Goal: Task Accomplishment & Management: Use online tool/utility

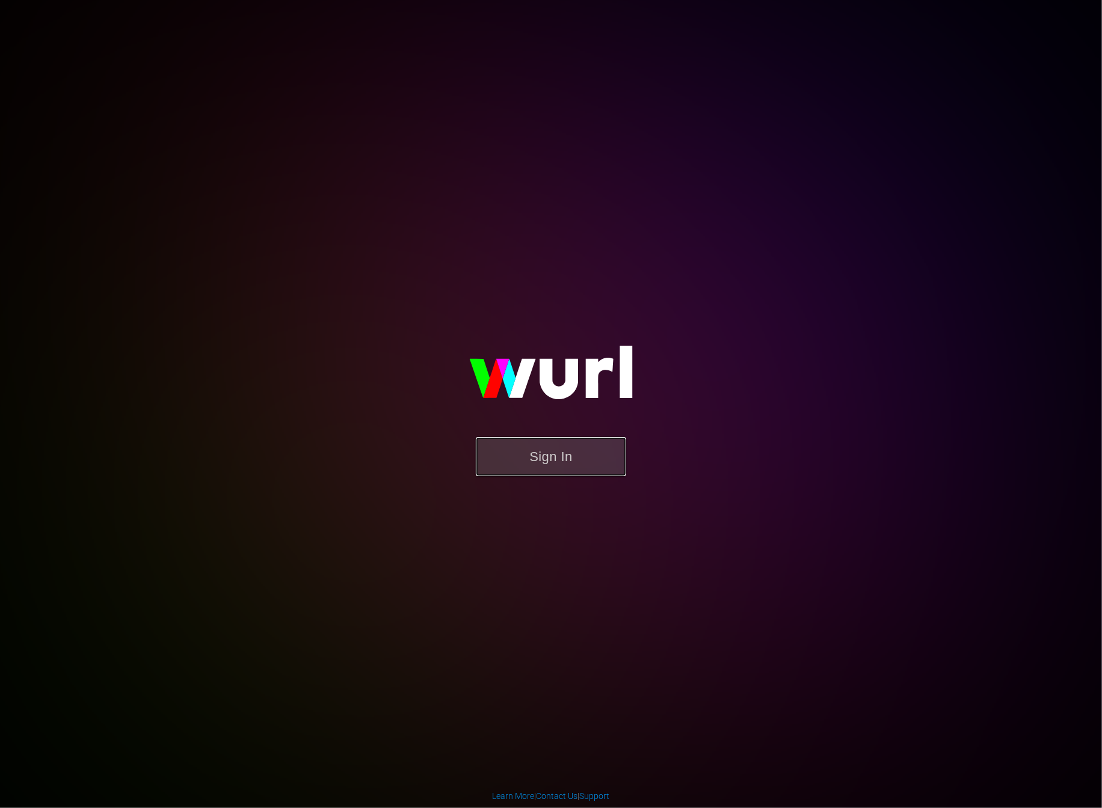
click at [581, 470] on button "Sign In" at bounding box center [551, 456] width 150 height 39
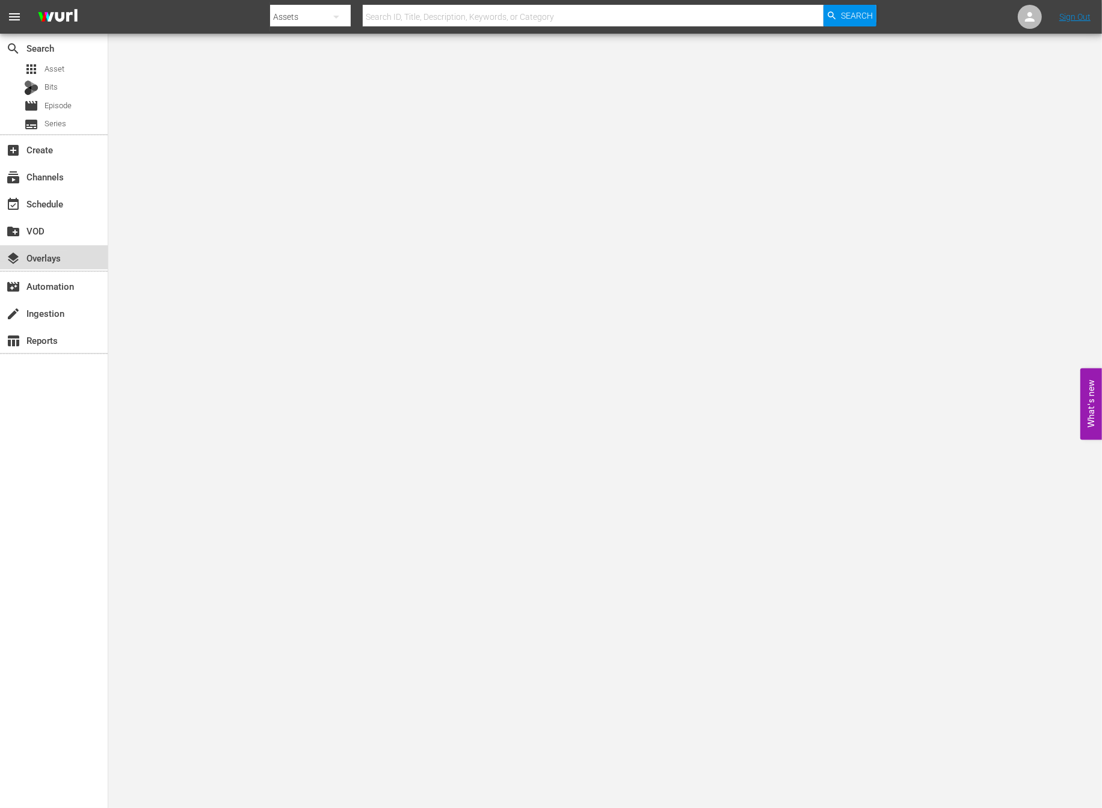
click at [38, 257] on div "layers Overlays" at bounding box center [33, 256] width 67 height 11
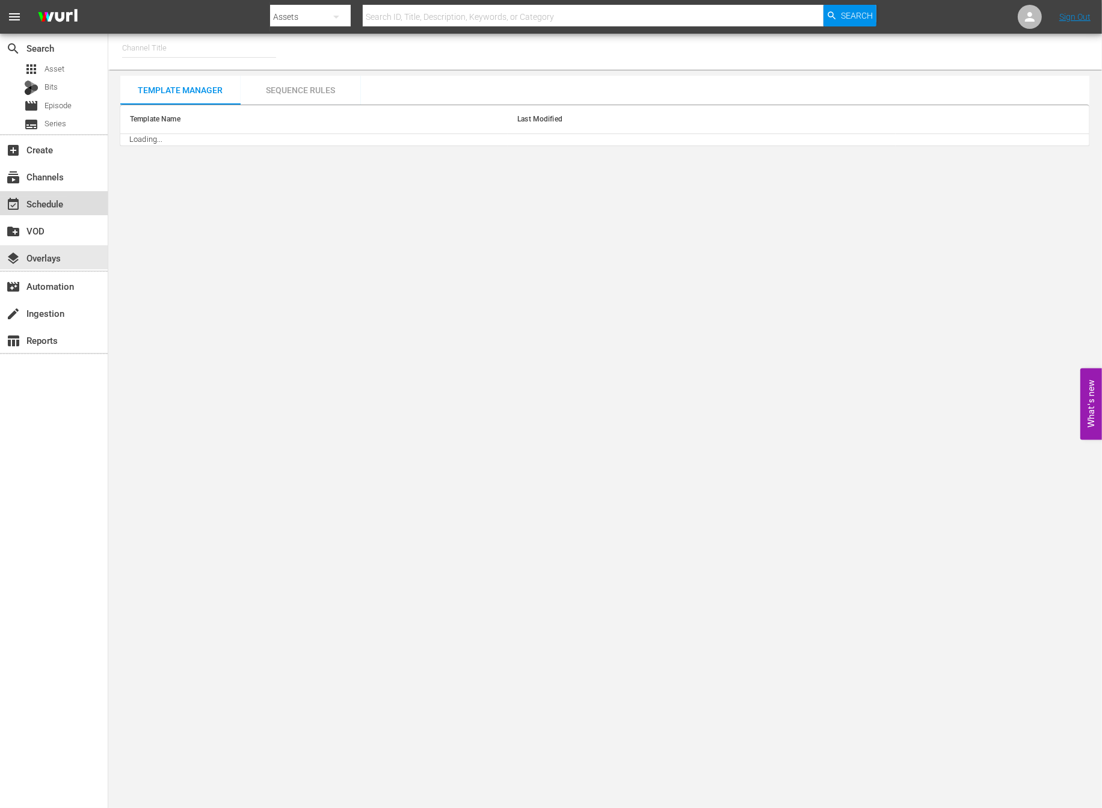
click at [53, 203] on div "event_available Schedule" at bounding box center [33, 202] width 67 height 11
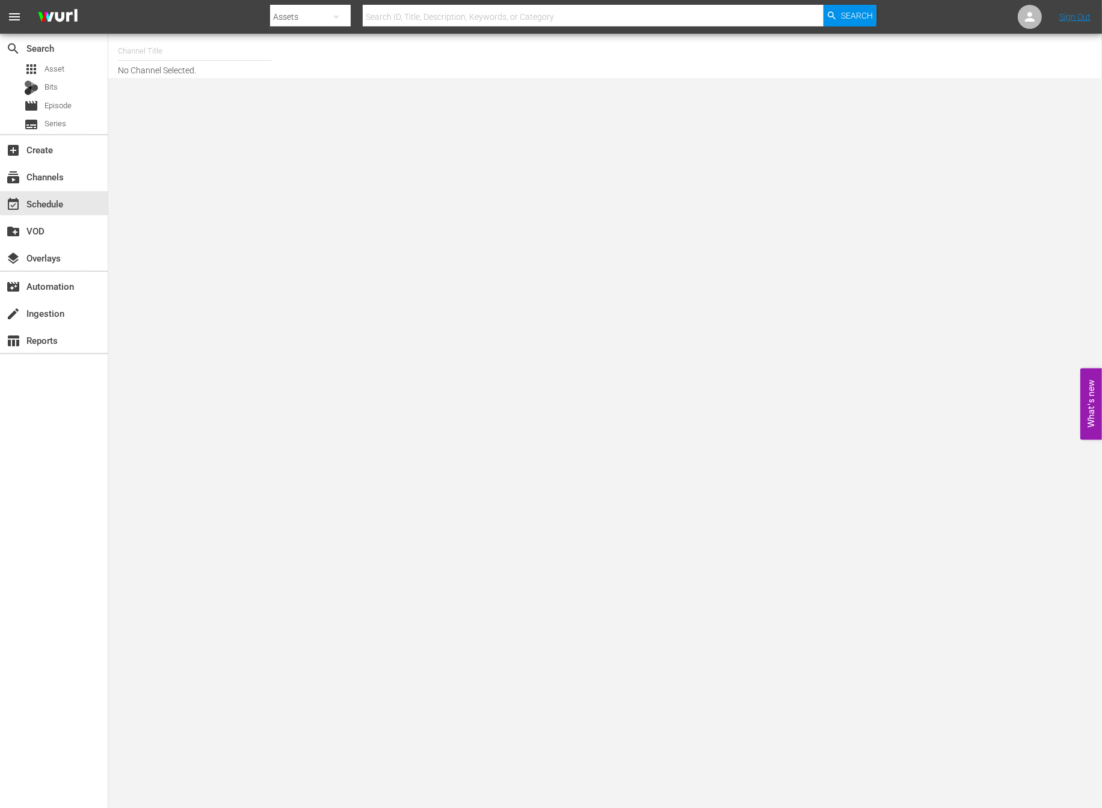
click at [207, 60] on hr at bounding box center [195, 60] width 154 height 1
click at [206, 58] on input "text" at bounding box center [195, 51] width 154 height 29
type input "ㄷ"
click at [165, 55] on input "new kpop" at bounding box center [195, 51] width 154 height 29
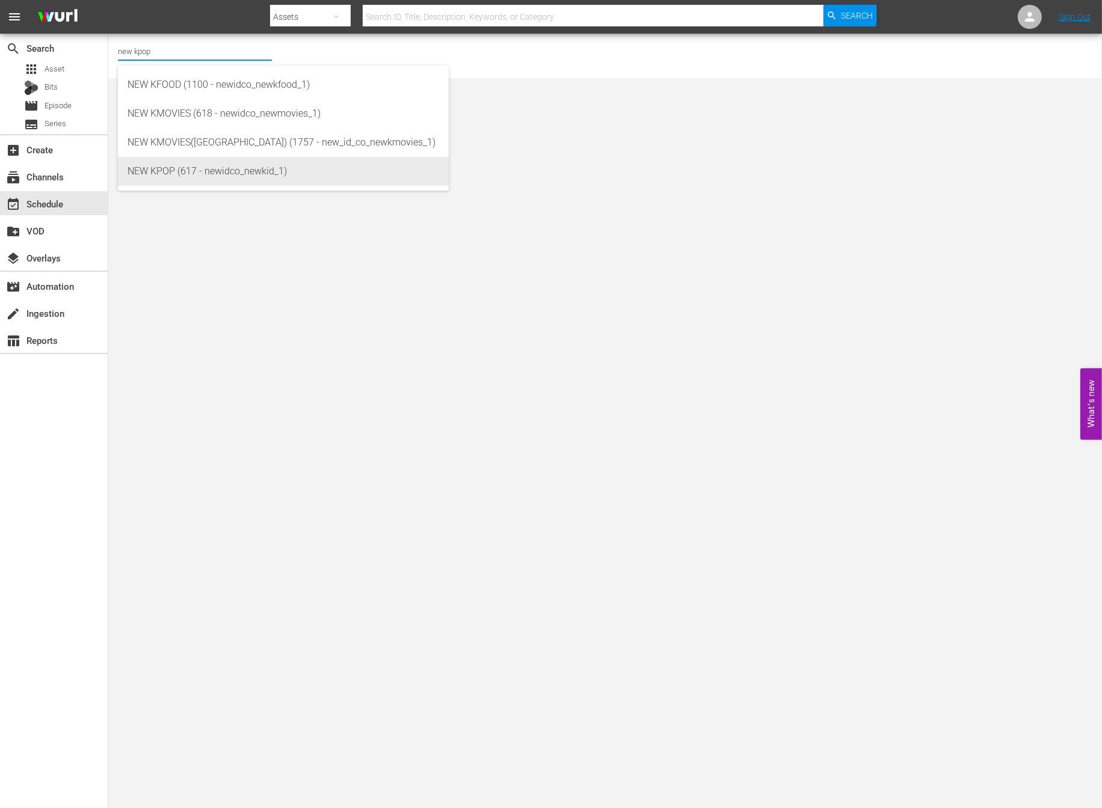
click at [173, 180] on div "NEW KPOP (617 - newidco_newkid_1)" at bounding box center [284, 171] width 312 height 29
type input "NEW KPOP (617 - newidco_newkid_1)"
